Goal: Task Accomplishment & Management: Use online tool/utility

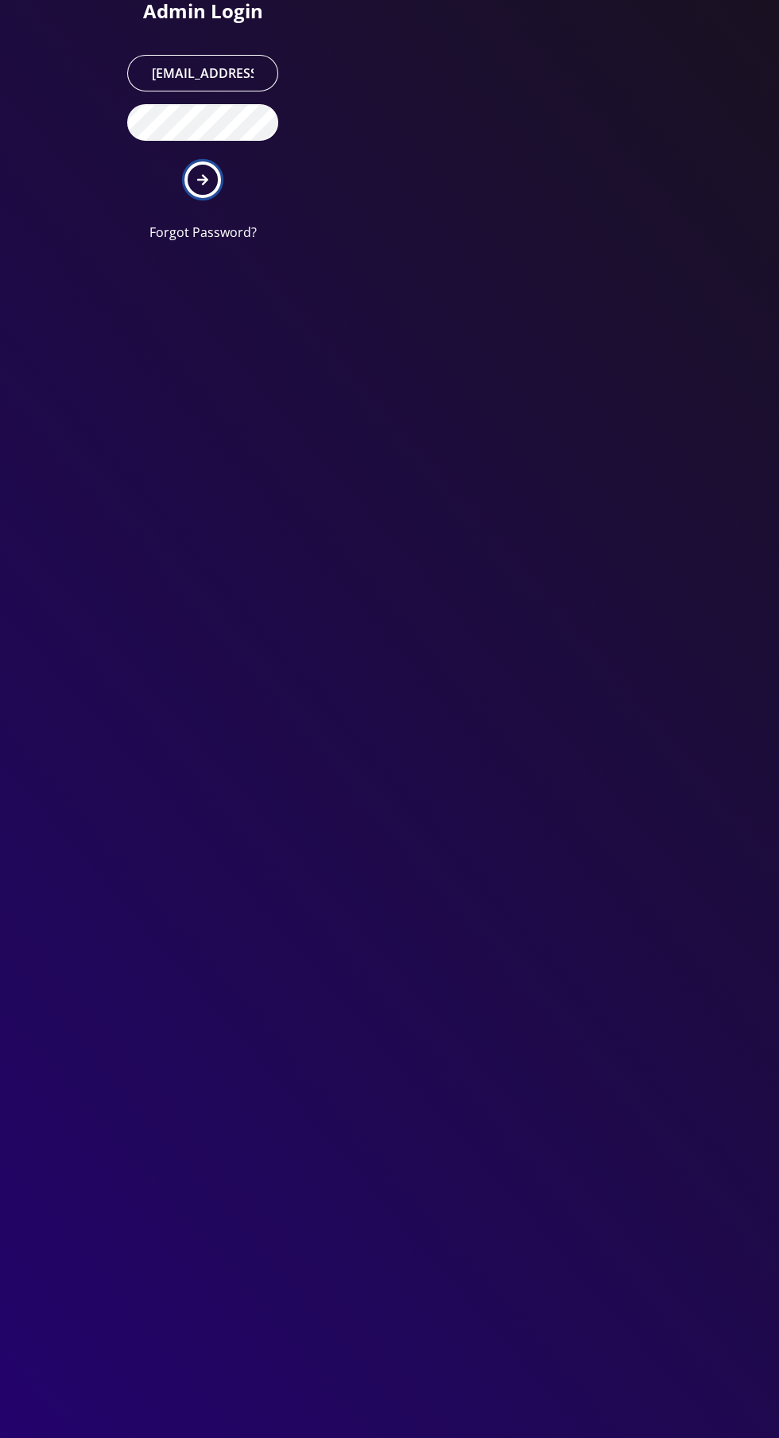
click at [202, 178] on icon "submit" at bounding box center [202, 179] width 11 height 11
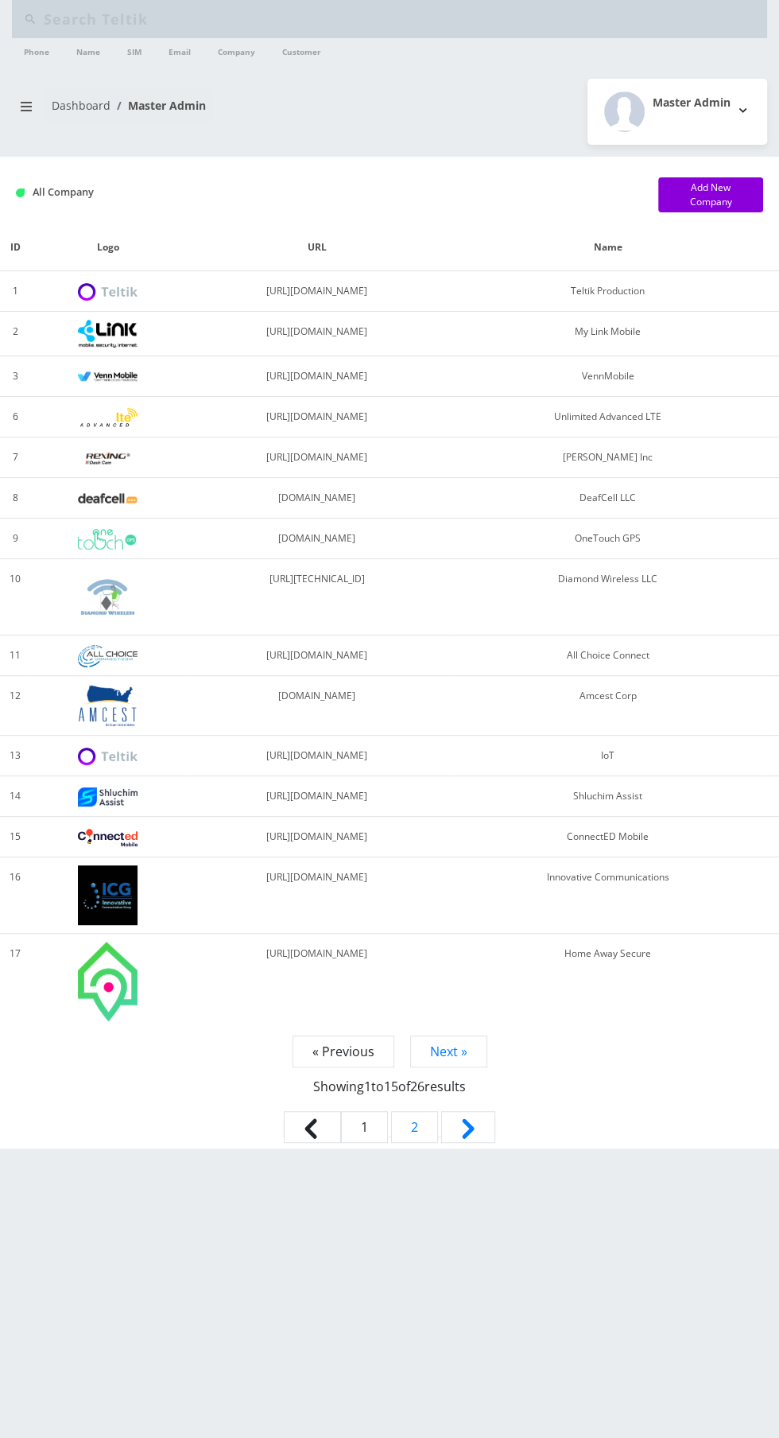
type input "Frt"
click at [286, 20] on input "Frt" at bounding box center [404, 19] width 720 height 30
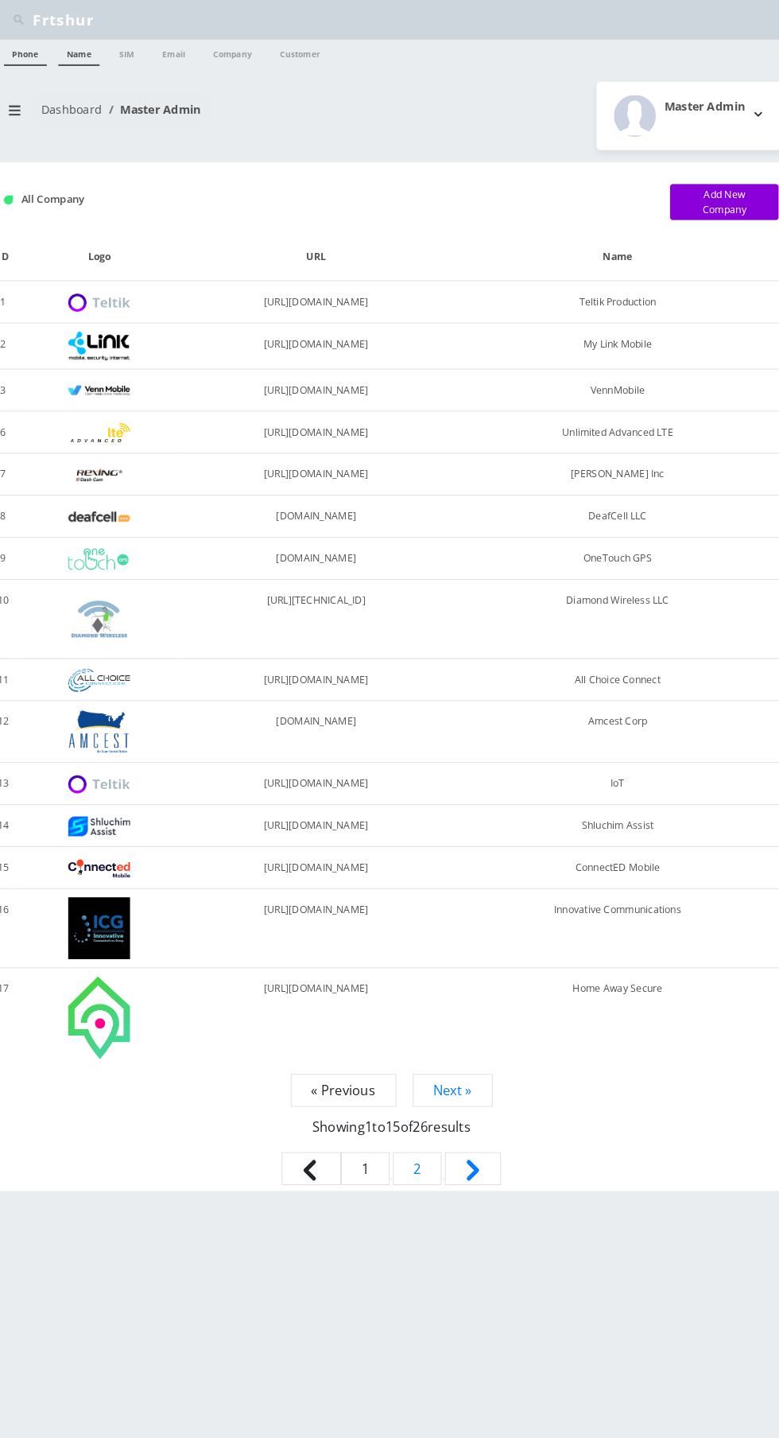
type input "Frtshur"
click at [106, 46] on link "Name" at bounding box center [88, 50] width 40 height 25
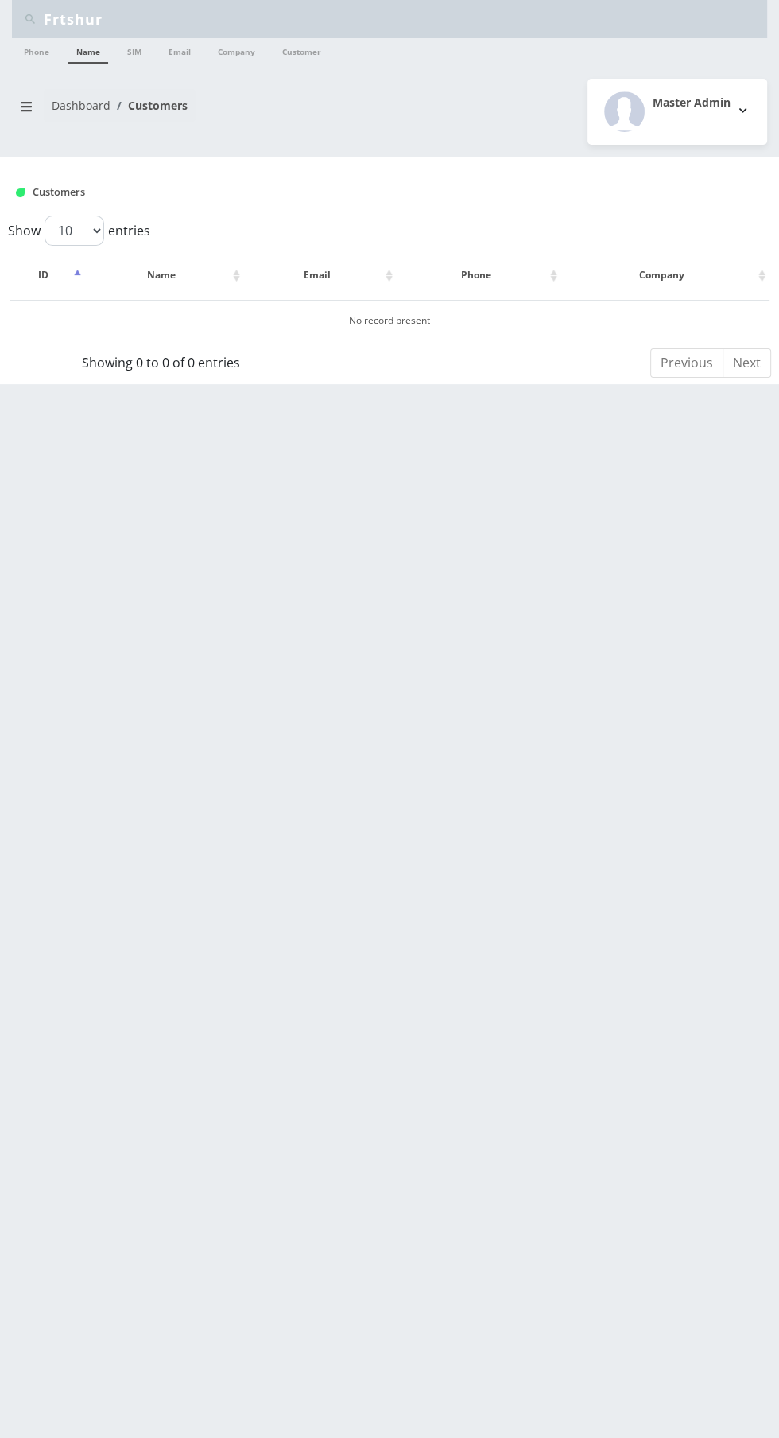
click at [325, 15] on input "Frtshur" at bounding box center [404, 19] width 720 height 30
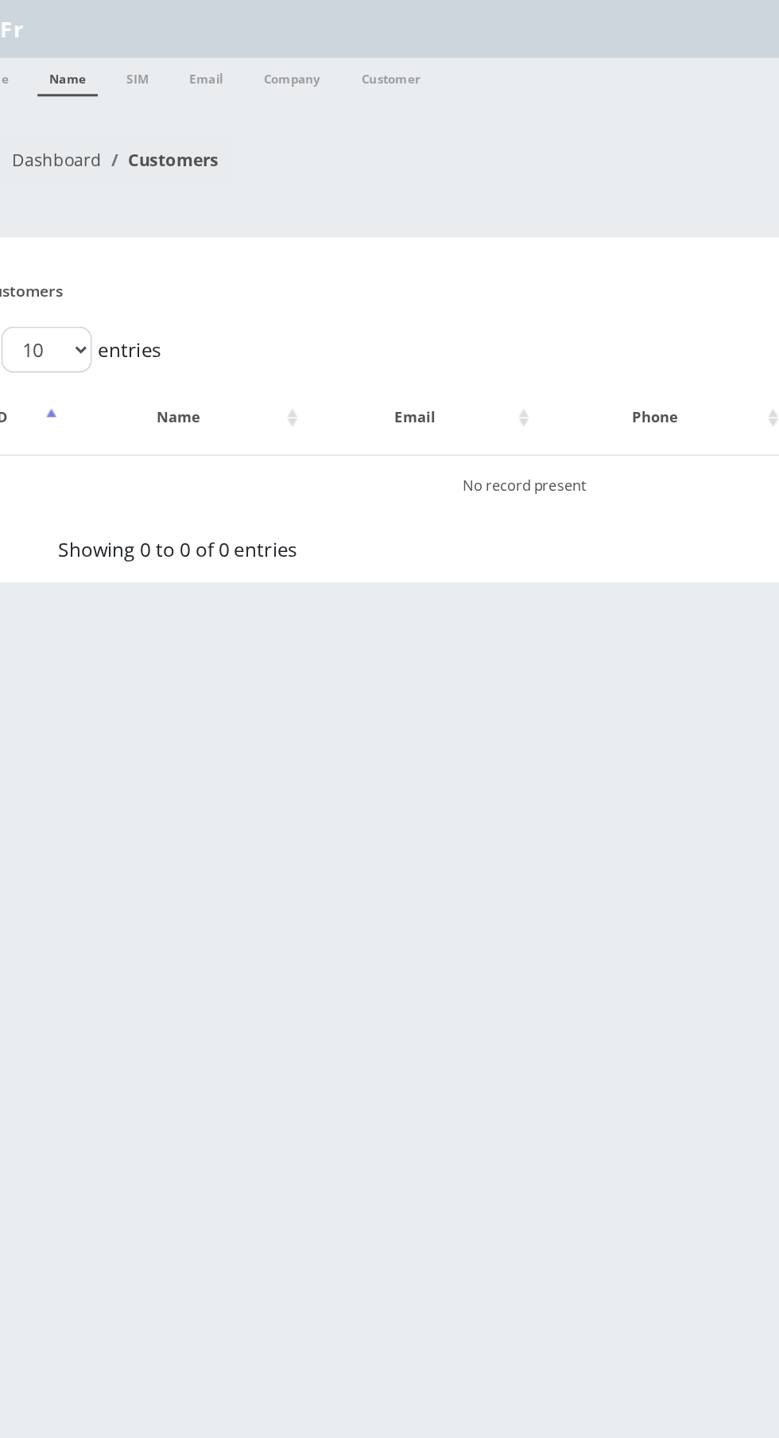
type input "F"
type input "Shur"
click at [86, 53] on link "Name" at bounding box center [88, 50] width 40 height 25
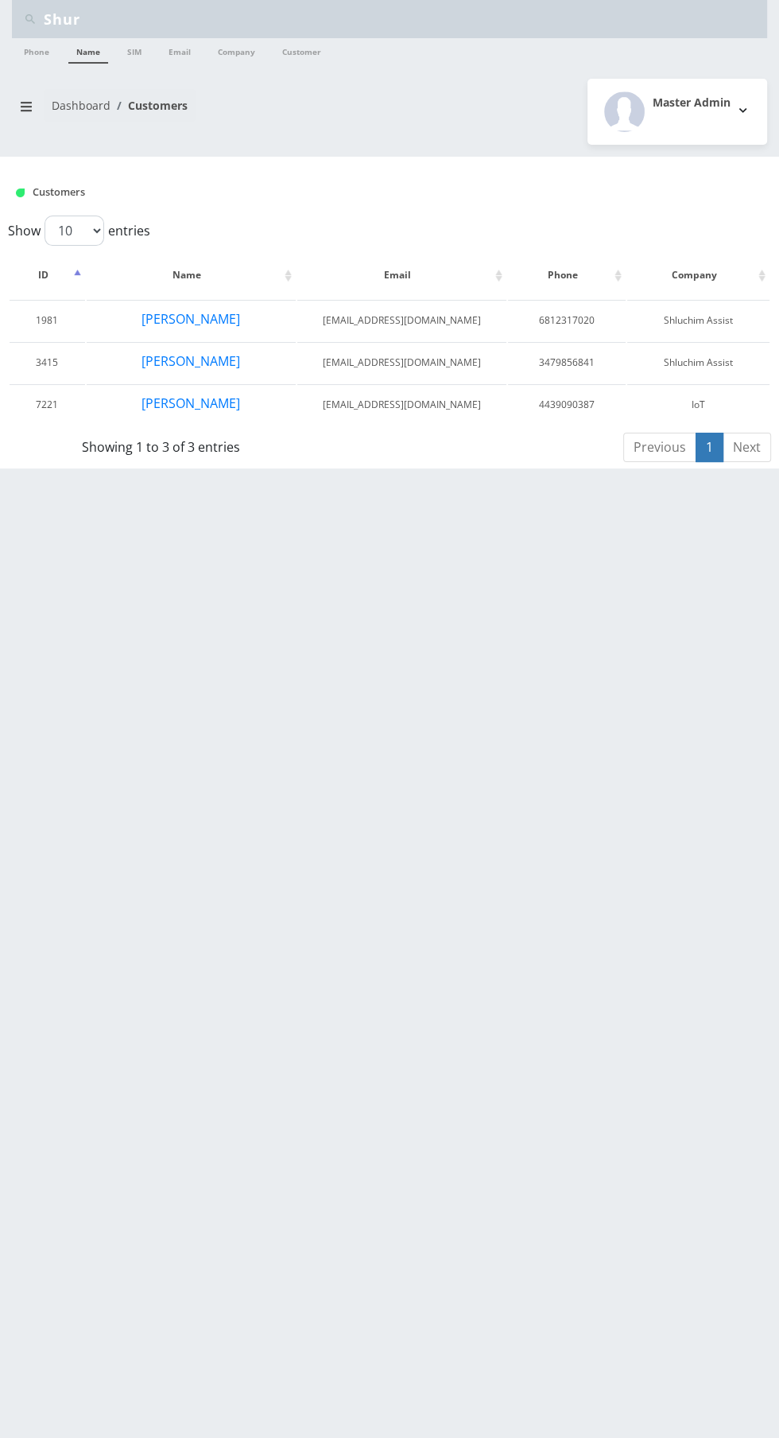
click at [80, 99] on link "Dashboard" at bounding box center [81, 105] width 59 height 15
click at [216, 408] on button "Shuron Woodyard" at bounding box center [191, 403] width 100 height 21
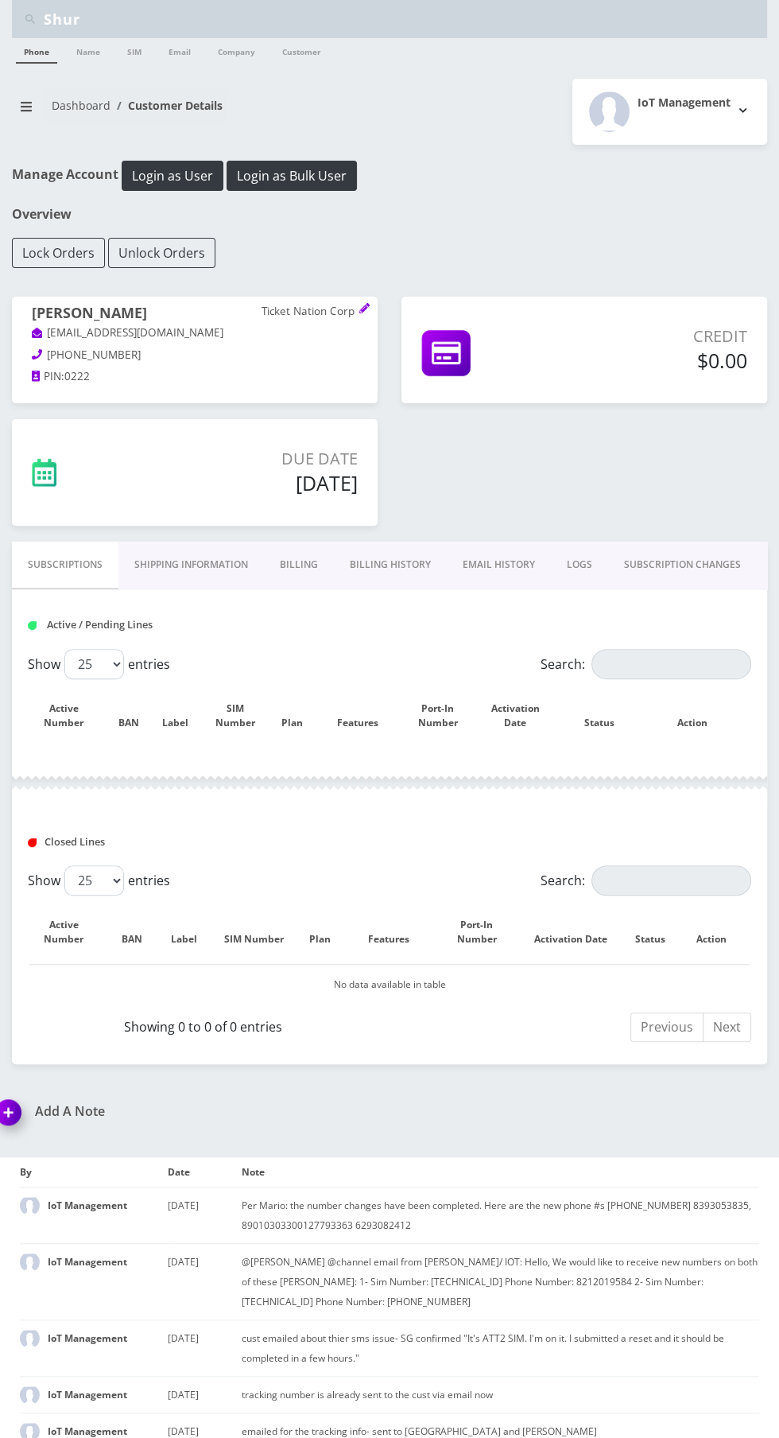
click at [400, 582] on link "Billing History" at bounding box center [390, 565] width 113 height 46
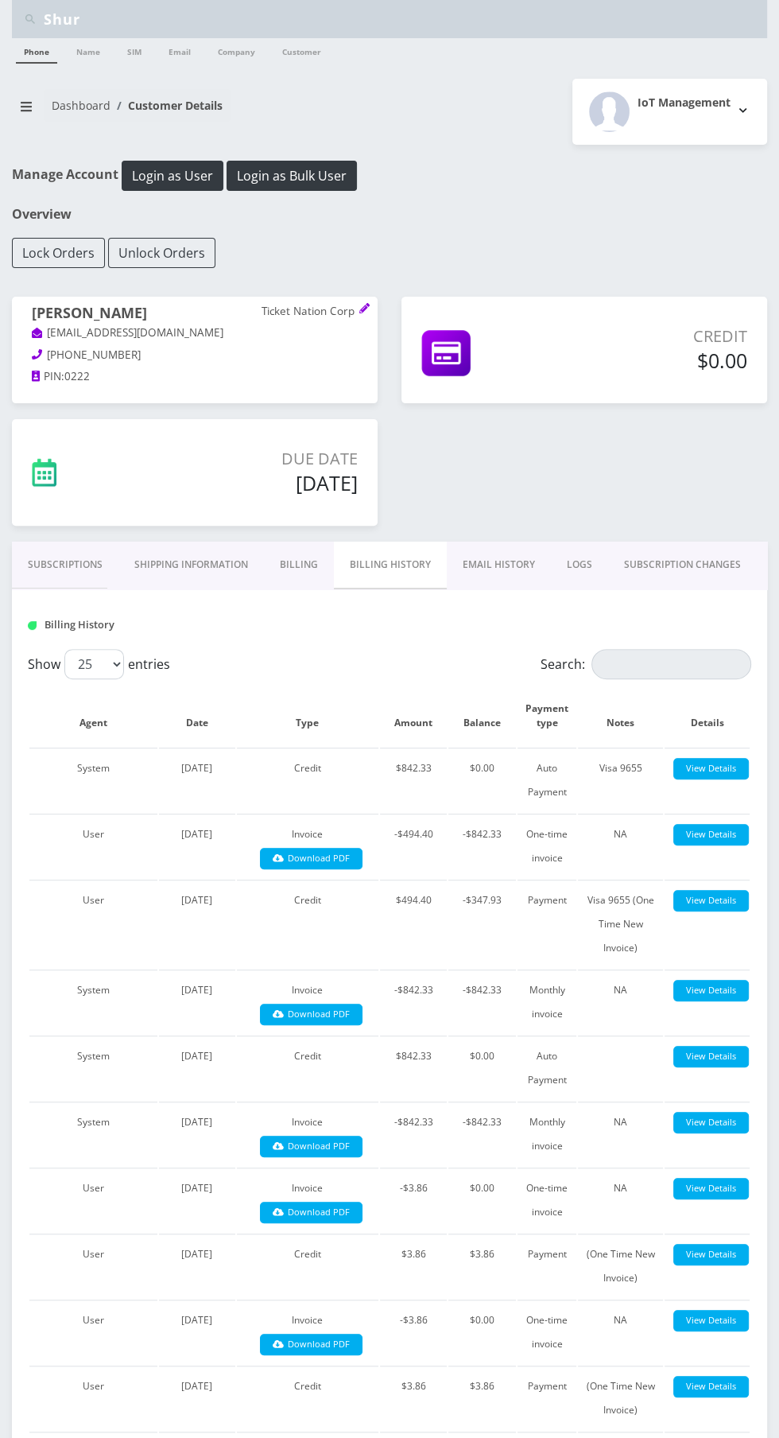
click at [67, 563] on link "Subscriptions" at bounding box center [65, 565] width 107 height 46
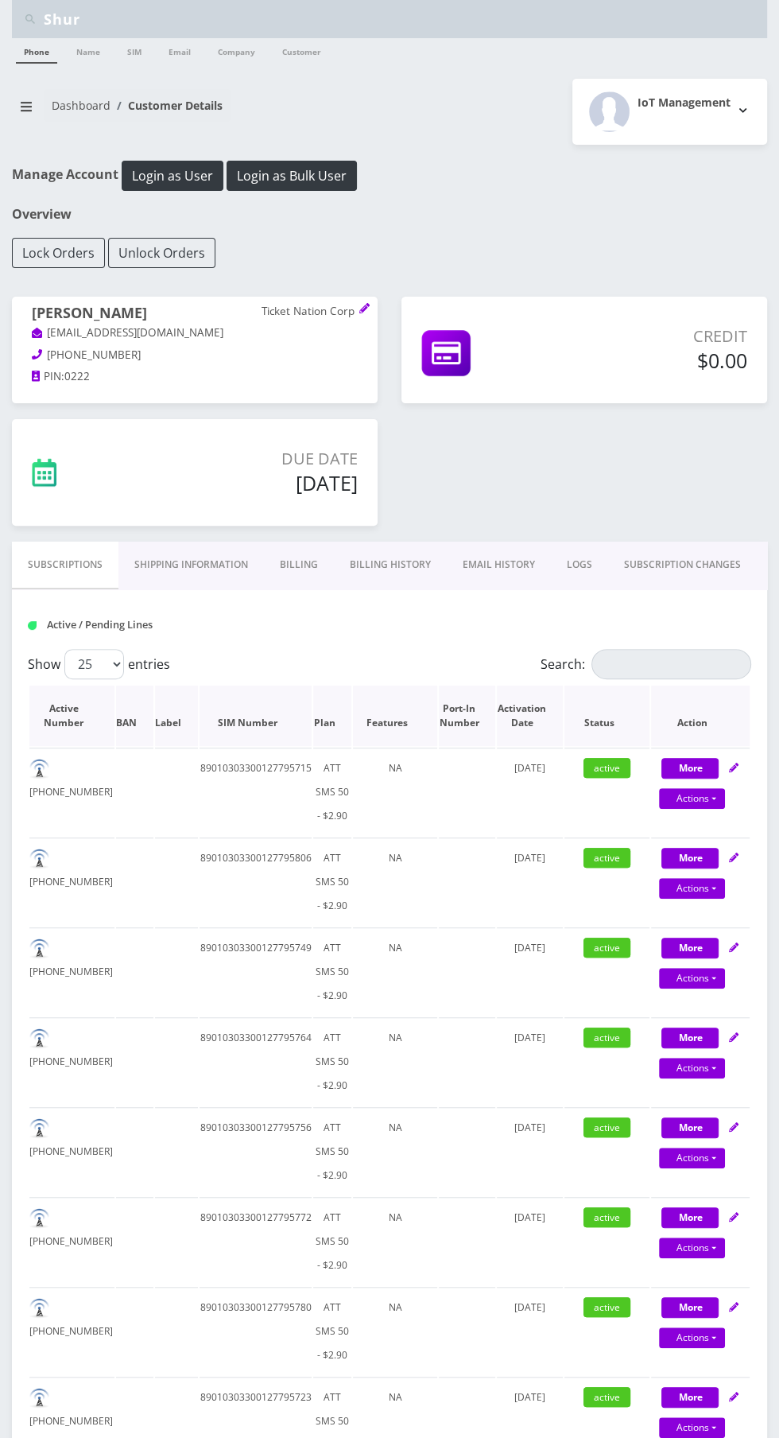
click at [327, 721] on th "Plan" at bounding box center [332, 716] width 38 height 60
click at [324, 721] on th "Plan" at bounding box center [332, 716] width 38 height 60
click at [701, 658] on input "Search:" at bounding box center [672, 664] width 160 height 30
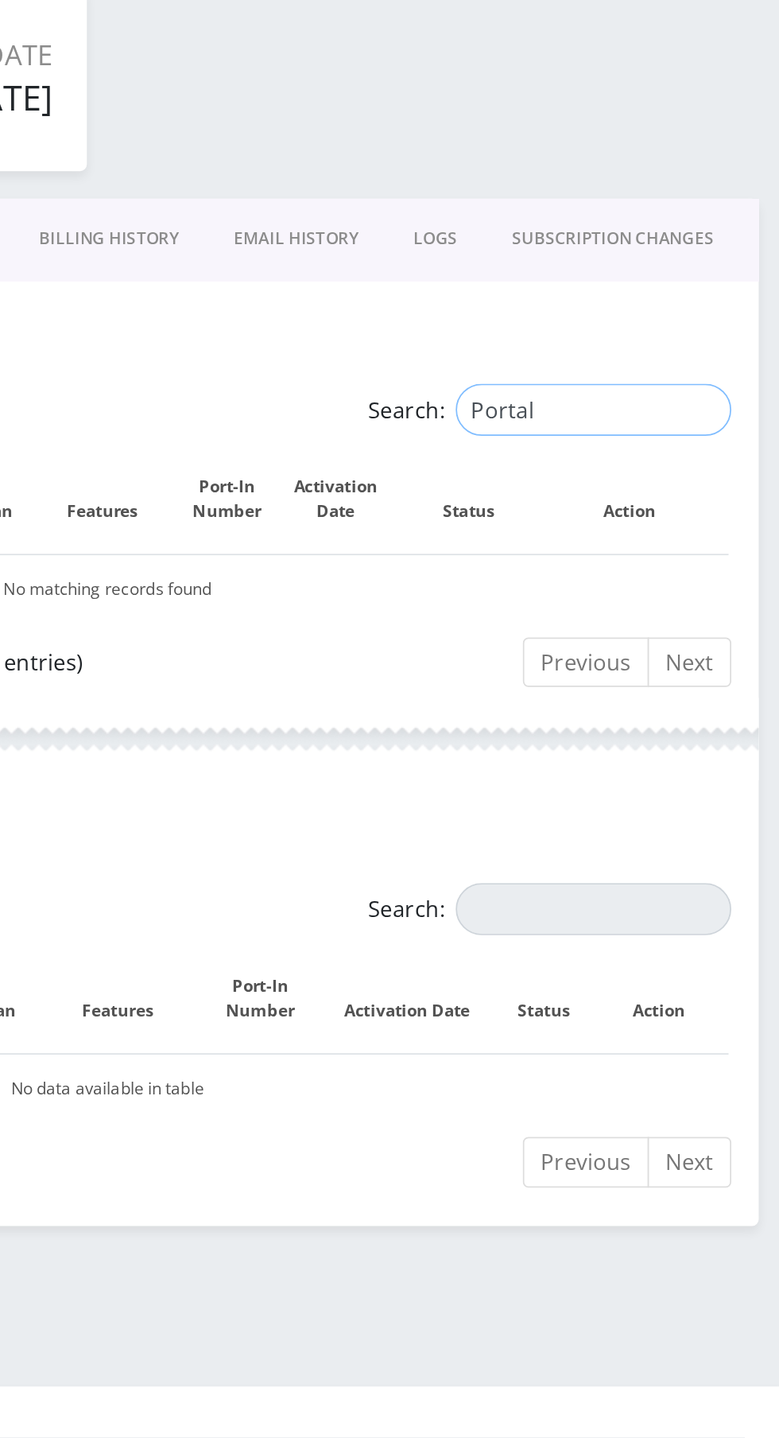
type input "Portal"
